Goal: Transaction & Acquisition: Purchase product/service

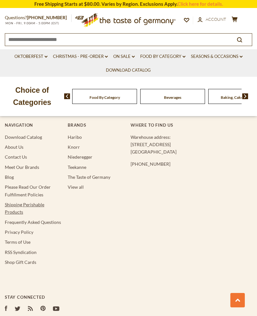
scroll to position [1137, 0]
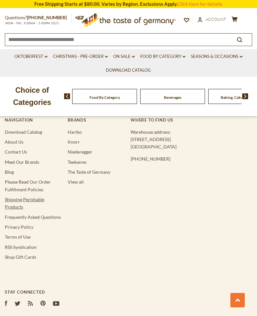
click at [13, 201] on link "Shipping Perishable Products" at bounding box center [24, 203] width 39 height 13
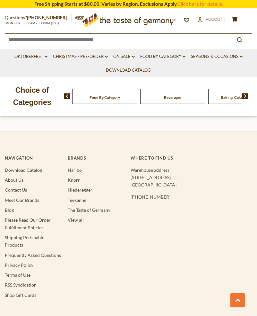
scroll to position [830, 0]
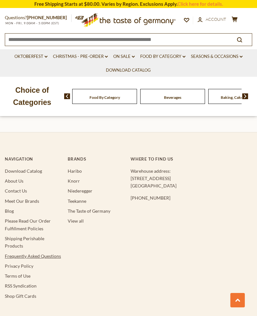
click at [19, 254] on link "Frequently Asked Questions" at bounding box center [33, 256] width 56 height 5
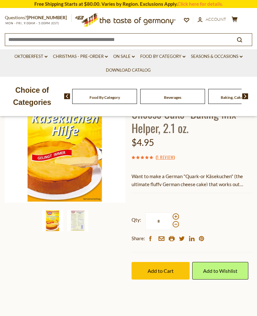
scroll to position [77, 0]
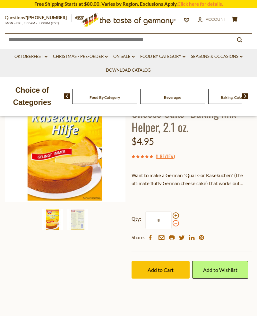
drag, startPoint x: 175, startPoint y: 216, endPoint x: 175, endPoint y: 224, distance: 7.4
click at [175, 216] on span at bounding box center [175, 216] width 6 height 6
click at [171, 216] on input "*" at bounding box center [158, 221] width 26 height 18
drag, startPoint x: 115, startPoint y: 264, endPoint x: 123, endPoint y: 258, distance: 9.8
click at [115, 264] on div "Home Food By Category Baking, Cakes, Desserts Dr. Oetker "German Cheese Cake" B…" at bounding box center [128, 173] width 257 height 241
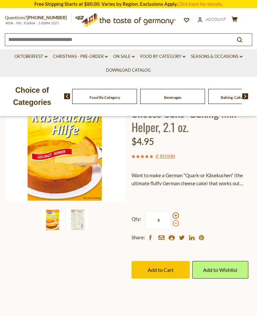
click at [175, 224] on span at bounding box center [175, 223] width 6 height 6
click at [171, 224] on input "*" at bounding box center [158, 221] width 26 height 18
drag, startPoint x: 166, startPoint y: 222, endPoint x: 163, endPoint y: 223, distance: 3.9
click at [166, 222] on input "*" at bounding box center [158, 221] width 26 height 18
drag, startPoint x: 162, startPoint y: 221, endPoint x: 150, endPoint y: 220, distance: 11.9
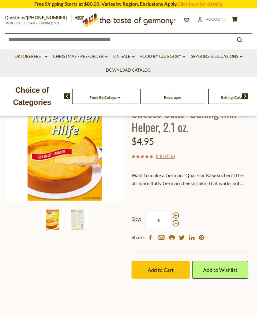
click at [151, 217] on input "*" at bounding box center [158, 221] width 26 height 18
type input "*"
click at [111, 256] on div "Home Food By Category Baking, Cakes, Desserts Dr. Oetker "German Cheese Cake" B…" at bounding box center [128, 173] width 257 height 241
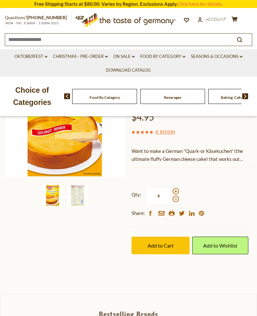
scroll to position [102, 0]
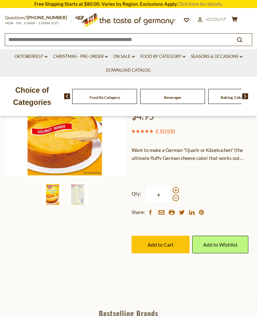
click at [206, 3] on link "Click here for details." at bounding box center [199, 4] width 45 height 6
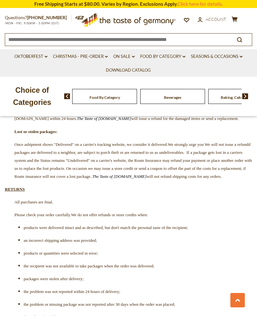
scroll to position [1632, 0]
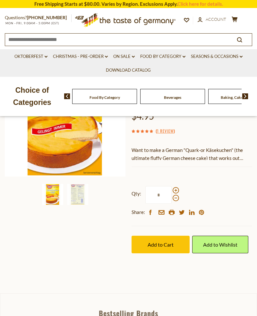
scroll to position [53, 0]
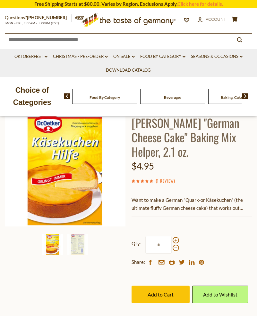
drag, startPoint x: 175, startPoint y: 241, endPoint x: 175, endPoint y: 245, distance: 3.8
click at [175, 241] on span at bounding box center [175, 240] width 6 height 6
click at [171, 241] on input "*" at bounding box center [158, 245] width 26 height 18
drag, startPoint x: 162, startPoint y: 245, endPoint x: 156, endPoint y: 245, distance: 6.1
click at [156, 245] on input "*" at bounding box center [158, 245] width 26 height 18
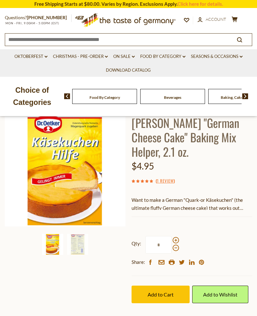
type input "*"
click at [218, 234] on div "Qty: * Share: facebook email printer twitter linkedin pinterest" at bounding box center [191, 252] width 120 height 50
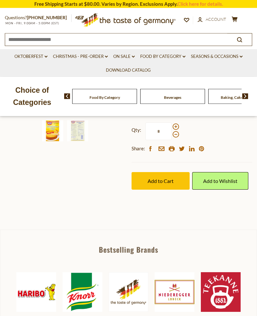
scroll to position [166, 0]
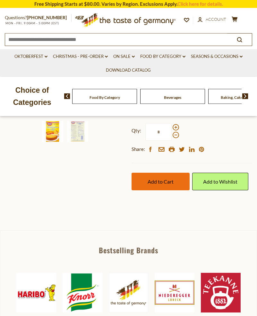
click at [160, 185] on button "Add to Cart" at bounding box center [160, 182] width 58 height 18
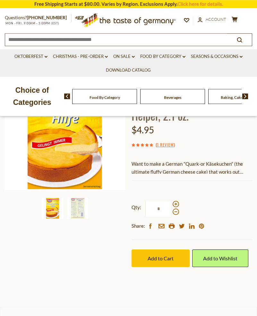
scroll to position [89, 0]
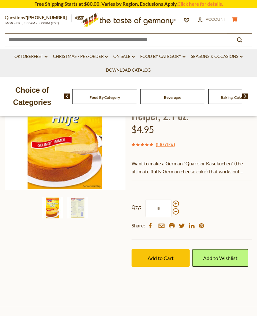
click at [235, 20] on icon at bounding box center [234, 19] width 6 height 5
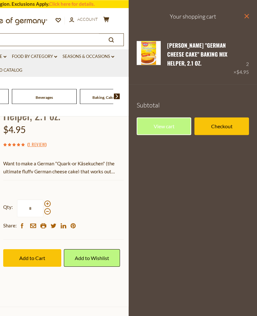
scroll to position [89, 0]
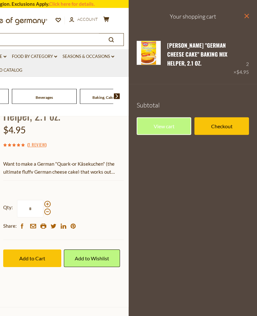
click at [246, 14] on icon "close" at bounding box center [246, 16] width 5 height 5
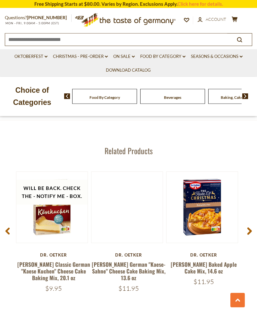
scroll to position [788, 0]
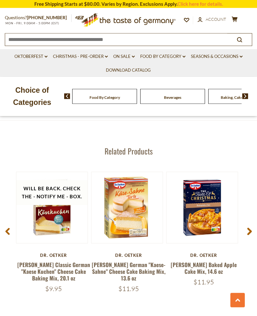
click at [251, 232] on use at bounding box center [249, 231] width 4 height 7
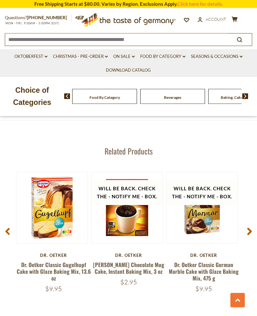
click at [251, 232] on use at bounding box center [249, 231] width 4 height 7
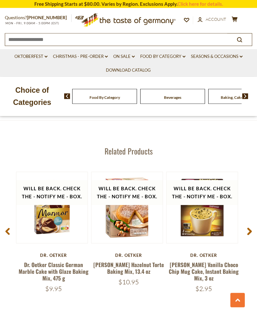
click at [251, 232] on use at bounding box center [249, 231] width 4 height 7
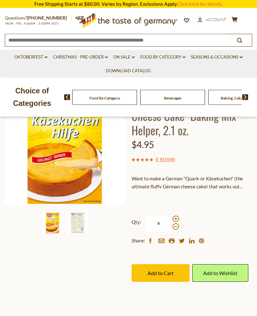
scroll to position [0, 0]
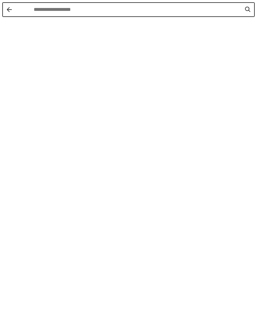
drag, startPoint x: 26, startPoint y: 39, endPoint x: 24, endPoint y: 51, distance: 12.0
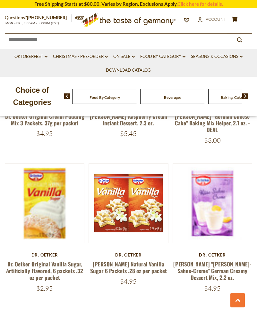
scroll to position [1634, 0]
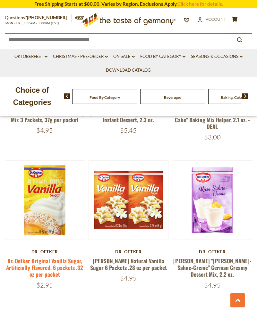
click at [36, 257] on link "Dr. Oetker Original Vanilla Sugar, Artificially Flavored, 6 packets .32 oz per …" at bounding box center [44, 268] width 77 height 22
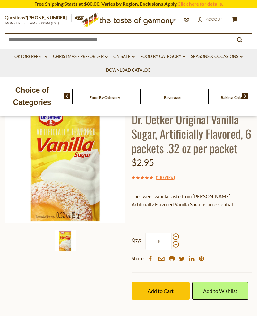
scroll to position [56, 0]
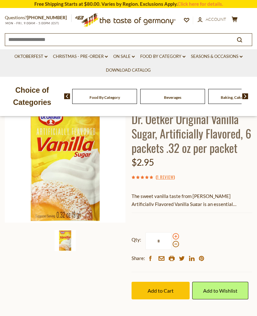
click at [175, 238] on span at bounding box center [175, 236] width 6 height 6
click at [171, 238] on input "*" at bounding box center [158, 241] width 26 height 18
click at [176, 245] on span at bounding box center [175, 244] width 6 height 6
click at [171, 245] on input "*" at bounding box center [158, 241] width 26 height 18
type input "*"
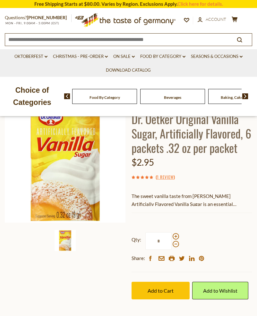
click at [220, 236] on div "Qty: * Share: facebook email printer twitter linkedin pinterest" at bounding box center [191, 248] width 120 height 50
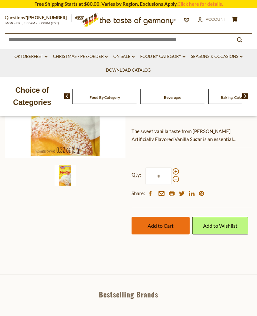
scroll to position [124, 0]
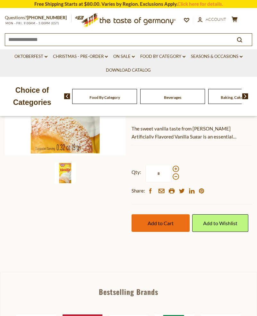
click at [160, 223] on span "Add to Cart" at bounding box center [160, 223] width 26 height 6
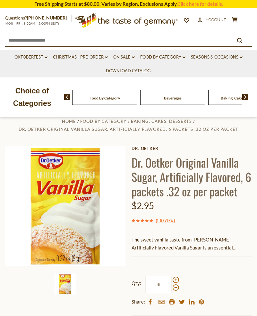
scroll to position [0, 0]
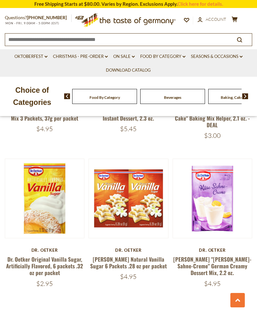
scroll to position [1634, 0]
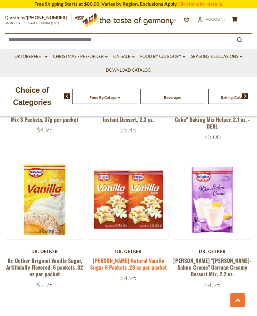
click at [111, 257] on link "[PERSON_NAME] Natural Vanilla Sugar 6 Packets .28 oz per packet" at bounding box center [128, 264] width 77 height 15
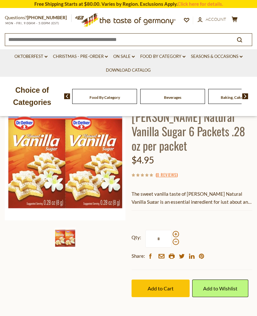
scroll to position [59, 0]
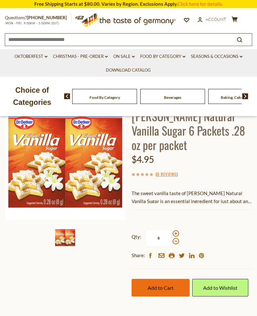
click at [162, 287] on span "Add to Cart" at bounding box center [160, 288] width 26 height 6
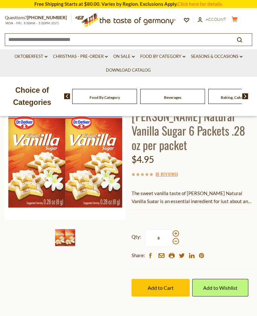
click at [234, 21] on icon "cart" at bounding box center [234, 19] width 6 height 5
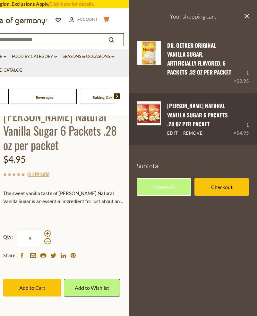
scroll to position [0, 0]
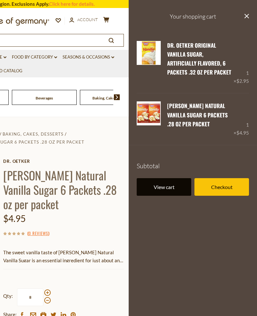
click at [176, 189] on link "View cart" at bounding box center [163, 187] width 54 height 18
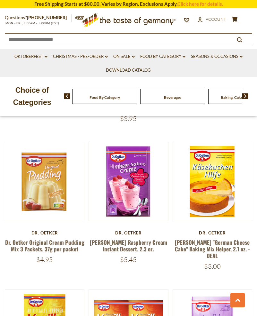
scroll to position [1519, 0]
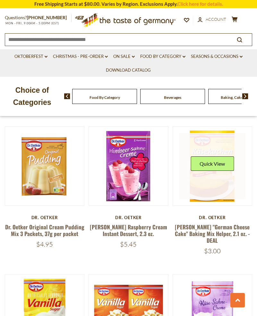
click at [213, 172] on link at bounding box center [212, 166] width 66 height 66
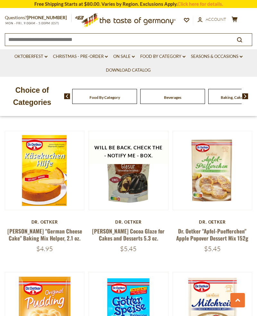
scroll to position [1220, 0]
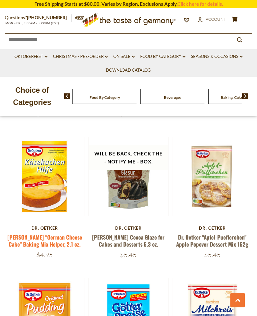
click at [35, 233] on link "[PERSON_NAME] "German Cheese Cake" Baking Mix Helper, 2.1 oz." at bounding box center [44, 240] width 75 height 15
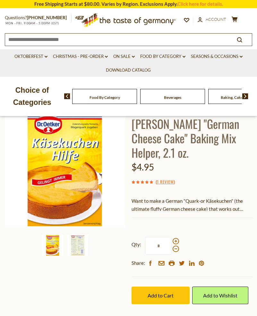
scroll to position [53, 0]
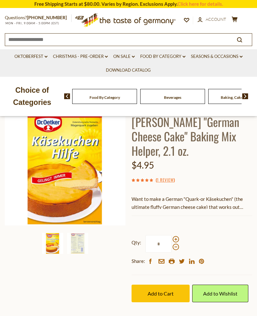
drag, startPoint x: 163, startPoint y: 244, endPoint x: 151, endPoint y: 245, distance: 11.9
click at [151, 245] on input "*" at bounding box center [158, 244] width 26 height 18
type input "*"
click at [228, 229] on div "Qty: * Share: facebook email printer twitter linkedin pinterest" at bounding box center [191, 251] width 120 height 50
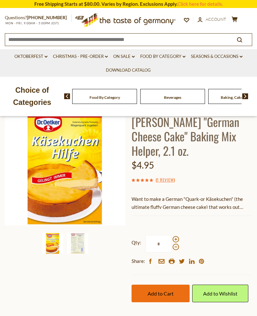
click at [167, 294] on span "Add to Cart" at bounding box center [160, 294] width 26 height 6
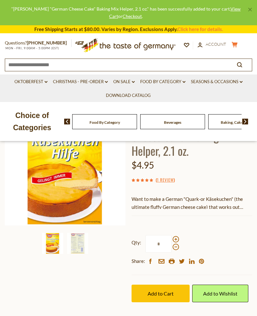
click at [234, 45] on icon at bounding box center [234, 44] width 6 height 5
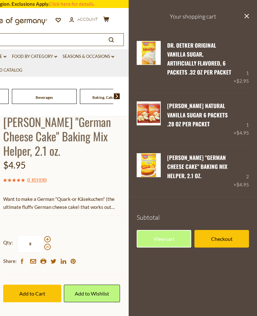
click at [248, 14] on icon "close" at bounding box center [246, 16] width 5 height 5
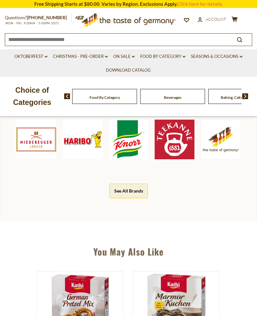
scroll to position [326, 0]
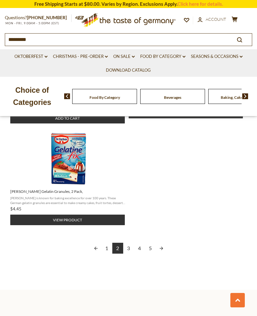
scroll to position [850, 0]
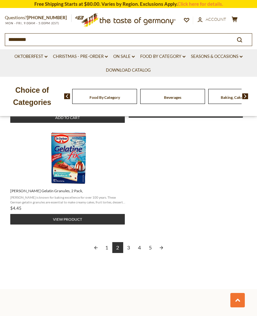
click at [105, 242] on link "1" at bounding box center [106, 247] width 11 height 11
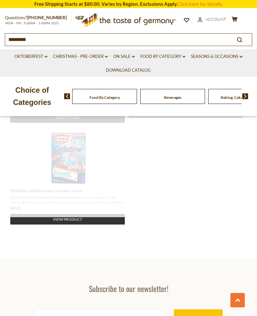
scroll to position [685, 0]
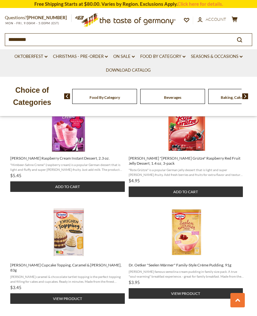
scroll to position [563, 0]
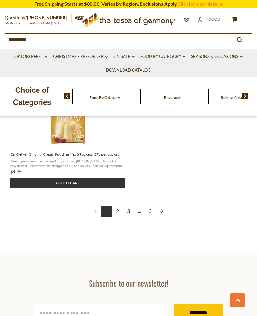
click at [128, 206] on link "3" at bounding box center [128, 211] width 11 height 11
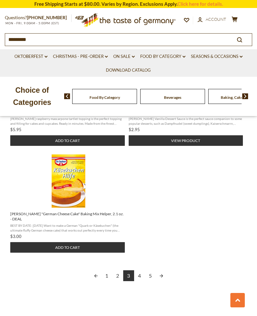
scroll to position [822, 0]
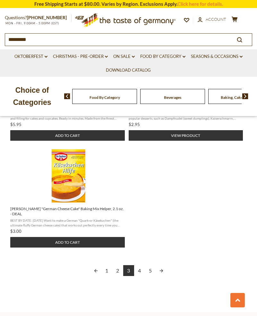
click at [139, 265] on link "4" at bounding box center [139, 270] width 11 height 11
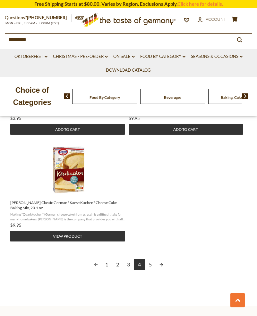
scroll to position [827, 0]
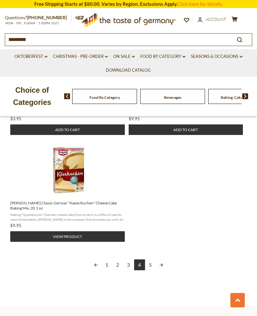
click at [43, 201] on span "[PERSON_NAME] Classic German "Kaese Kuchen" Cheese Cake Baking Mix, 20.1 oz" at bounding box center [67, 206] width 115 height 10
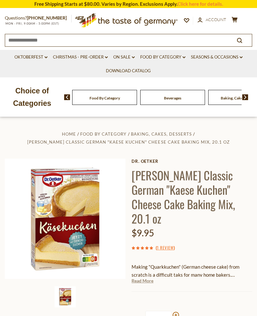
click at [140, 278] on link "Read More" at bounding box center [142, 281] width 22 height 6
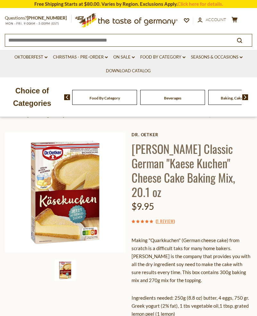
scroll to position [29, 0]
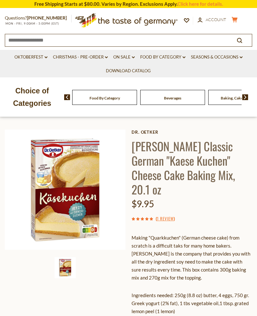
click at [234, 21] on icon at bounding box center [234, 19] width 6 height 5
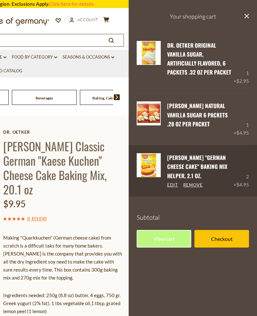
click at [148, 168] on img at bounding box center [148, 165] width 24 height 24
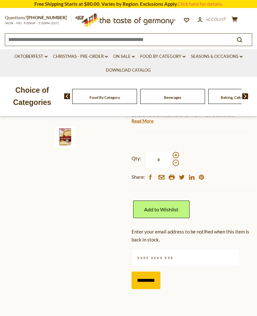
scroll to position [196, 0]
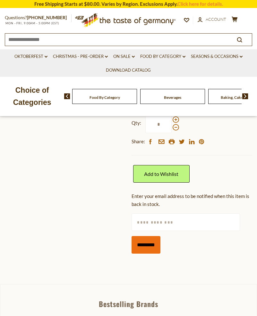
click at [153, 236] on input "*********" at bounding box center [145, 245] width 29 height 18
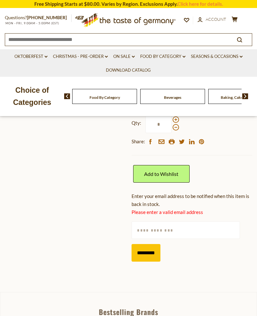
click at [147, 222] on input "text" at bounding box center [185, 231] width 108 height 18
type input "**********"
click at [145, 244] on input "*********" at bounding box center [145, 253] width 29 height 18
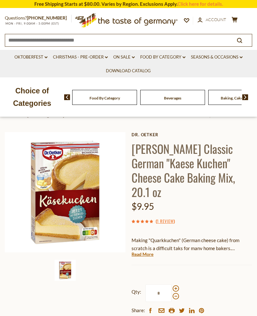
scroll to position [0, 0]
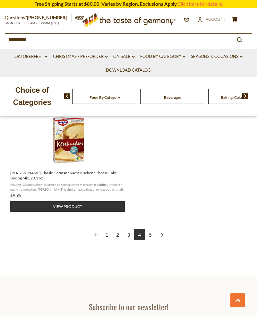
scroll to position [864, 0]
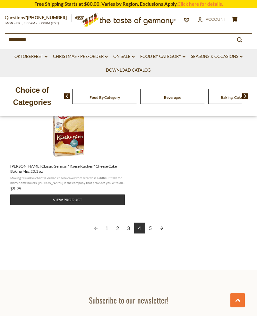
click at [151, 223] on link "5" at bounding box center [150, 228] width 11 height 11
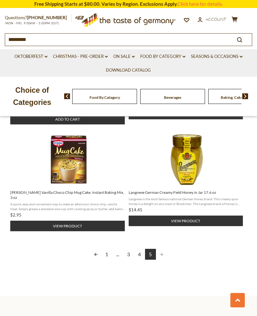
scroll to position [635, 0]
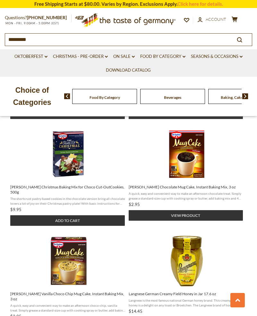
scroll to position [644, 0]
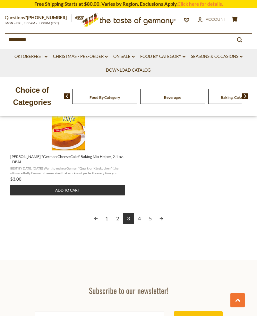
scroll to position [869, 0]
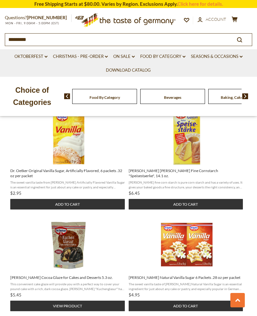
scroll to position [341, 0]
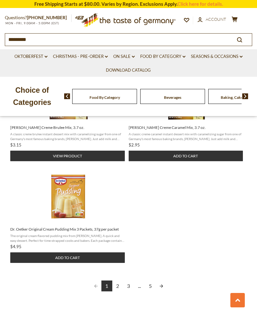
click at [118, 281] on link "2" at bounding box center [117, 286] width 11 height 11
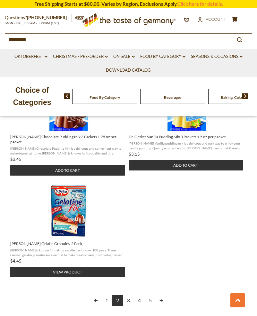
scroll to position [806, 0]
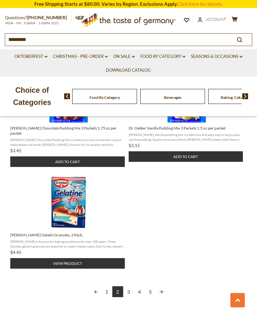
click at [129, 287] on link "3" at bounding box center [128, 292] width 11 height 11
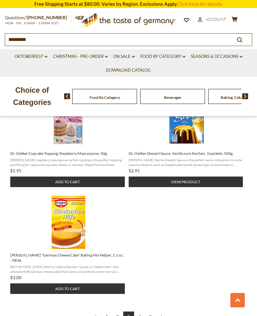
scroll to position [776, 0]
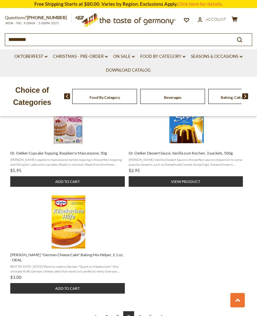
click at [141, 312] on link "4" at bounding box center [139, 317] width 11 height 11
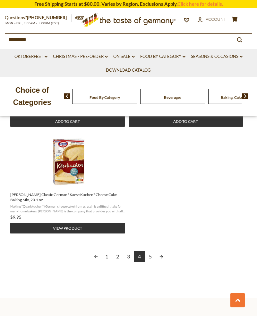
scroll to position [836, 0]
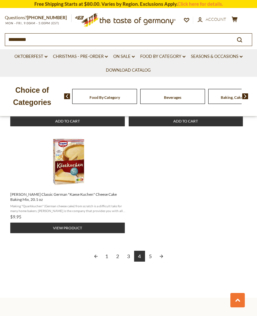
click at [150, 251] on link "5" at bounding box center [150, 256] width 11 height 11
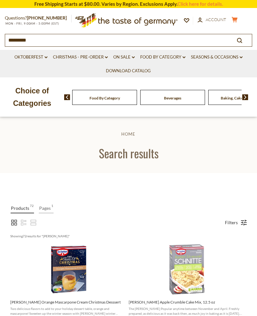
click at [234, 19] on icon at bounding box center [234, 19] width 6 height 5
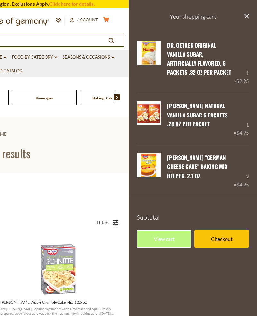
scroll to position [2, 0]
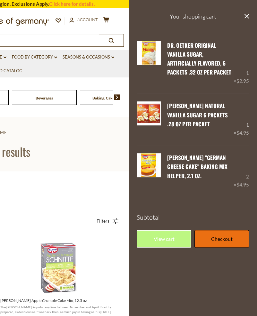
click at [222, 239] on link "Checkout" at bounding box center [221, 239] width 54 height 18
